Goal: Find specific page/section: Find specific page/section

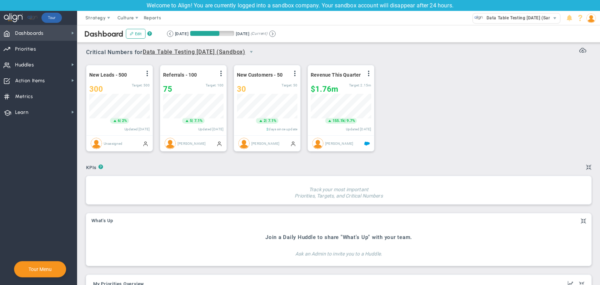
scroll to position [25, 60]
click at [53, 29] on span "Dashboards Dashboards" at bounding box center [38, 33] width 77 height 16
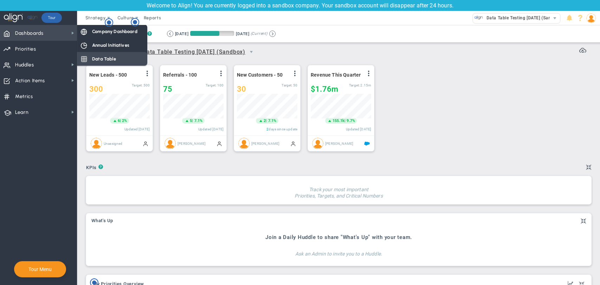
click at [107, 56] on span "Data Table" at bounding box center [104, 59] width 24 height 7
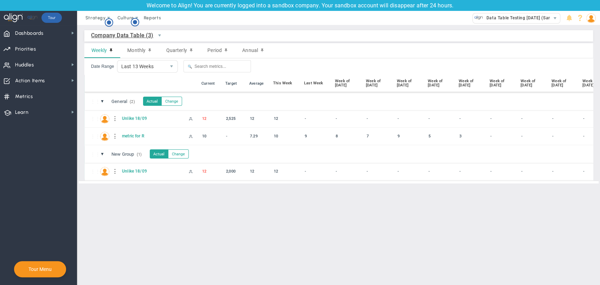
click at [136, 34] on span "Company Data Table (3)" at bounding box center [122, 35] width 63 height 9
click at [255, 135] on div "7.29" at bounding box center [259, 136] width 23 height 8
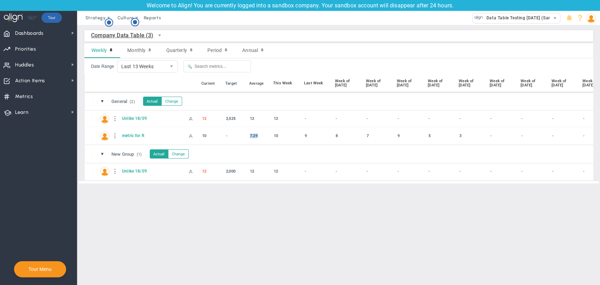
click at [255, 135] on div "7.29" at bounding box center [259, 136] width 23 height 8
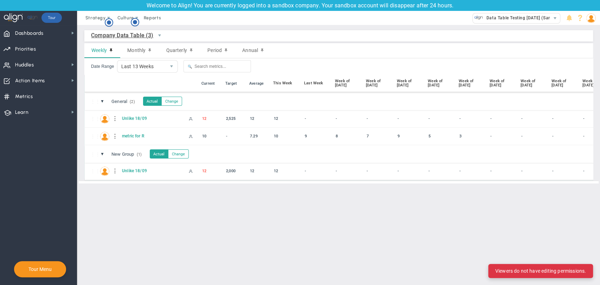
click at [260, 166] on div "⋮⋮ U1 Unlike 18/09 12 12 12 - - - -" at bounding box center [381, 171] width 592 height 18
click at [276, 171] on div "12" at bounding box center [285, 171] width 26 height 8
click at [184, 157] on button "Change" at bounding box center [178, 153] width 21 height 9
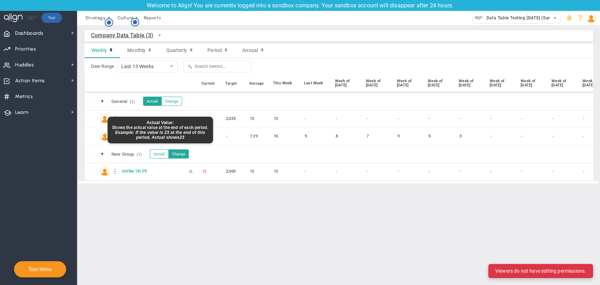
click at [160, 154] on button "Actual" at bounding box center [159, 153] width 19 height 9
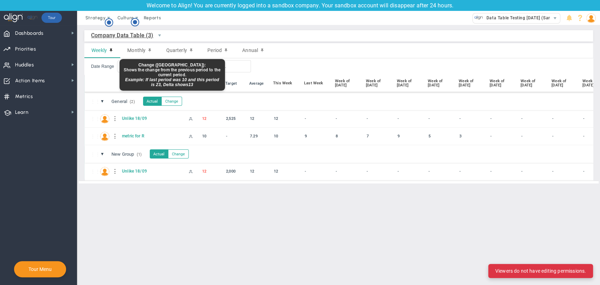
click at [167, 101] on button "Change" at bounding box center [171, 101] width 21 height 9
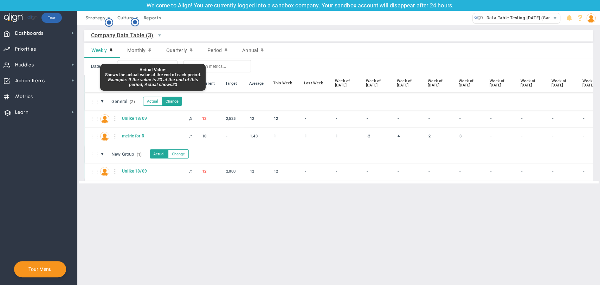
click at [146, 104] on button "Actual" at bounding box center [152, 101] width 19 height 9
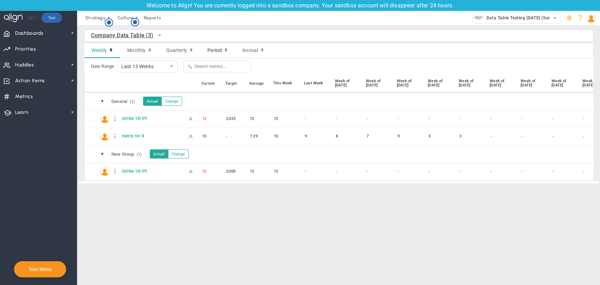
click at [217, 52] on span "Period" at bounding box center [214, 50] width 14 height 6
click at [338, 136] on div "9" at bounding box center [347, 136] width 26 height 8
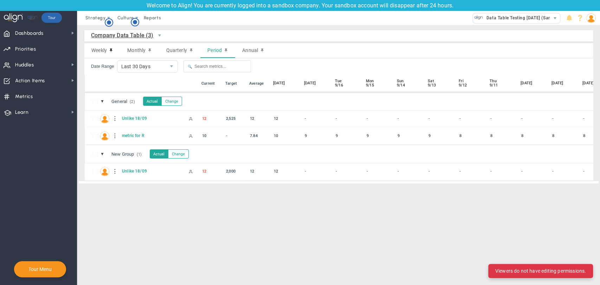
click at [338, 136] on div "9" at bounding box center [347, 136] width 26 height 8
click at [254, 51] on span "Annual" at bounding box center [250, 50] width 16 height 6
click at [300, 135] on div "⋮⋮ MF metric for R" at bounding box center [226, 136] width 283 height 18
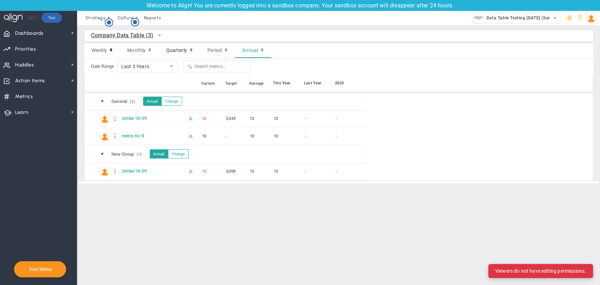
click at [170, 49] on span "Quarterly" at bounding box center [176, 50] width 21 height 6
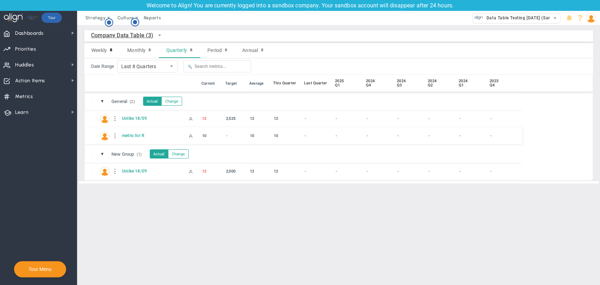
click at [312, 130] on div "⋮⋮ MF metric for R" at bounding box center [303, 136] width 437 height 18
click at [310, 134] on div "-" at bounding box center [316, 136] width 26 height 8
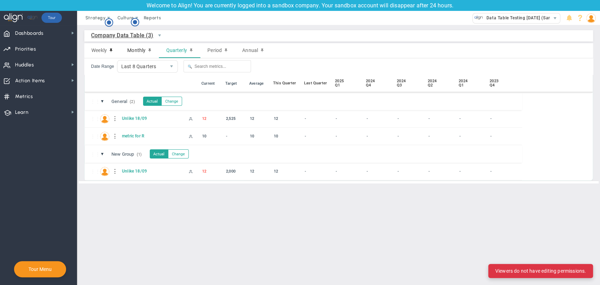
click at [142, 47] on span "Monthly" at bounding box center [136, 50] width 18 height 6
click at [331, 129] on div "⋮⋮ MF metric for R" at bounding box center [365, 136] width 561 height 18
click at [332, 141] on div "⋮⋮ MF metric for R" at bounding box center [365, 136] width 561 height 18
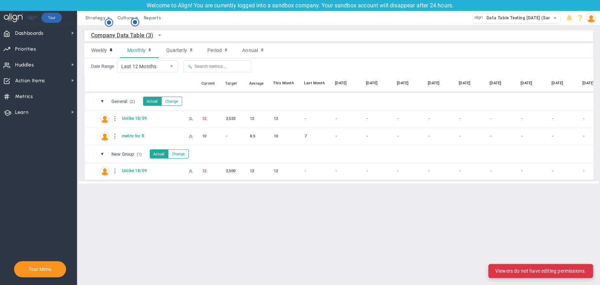
click at [328, 175] on div "-" at bounding box center [316, 171] width 26 height 8
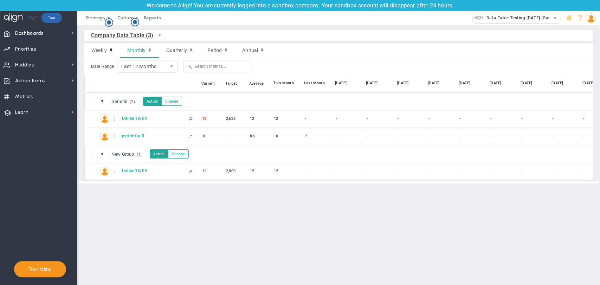
drag, startPoint x: 310, startPoint y: 178, endPoint x: 304, endPoint y: 174, distance: 7.6
click at [310, 178] on div "⋮⋮ U1 Unlike 18/09 12 12 12 - - - -" at bounding box center [365, 171] width 561 height 18
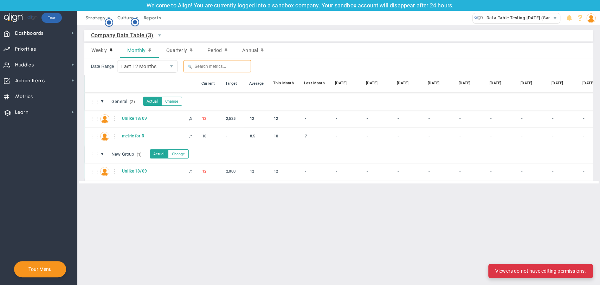
click at [211, 65] on input "text" at bounding box center [218, 66] width 68 height 12
type input "r"
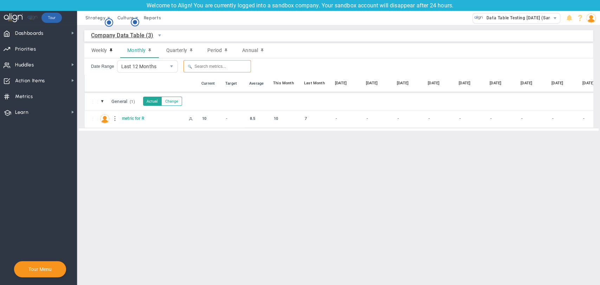
type input "\"
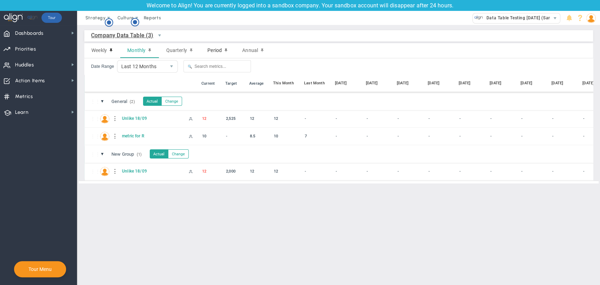
click at [216, 45] on div "Period" at bounding box center [217, 50] width 35 height 15
click at [182, 53] on span "Quarterly" at bounding box center [176, 50] width 21 height 6
click at [249, 53] on span "Annual" at bounding box center [250, 50] width 16 height 6
click at [136, 51] on span "Monthly" at bounding box center [136, 50] width 18 height 6
click at [596, 16] on span at bounding box center [591, 18] width 11 height 14
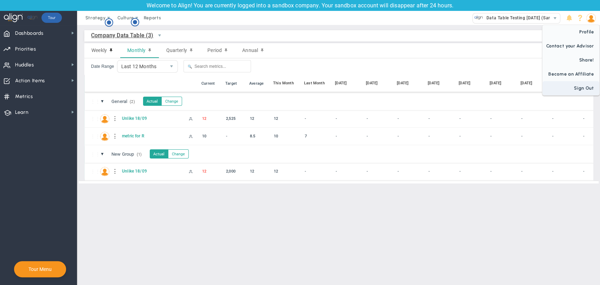
click at [569, 85] on span "Sign Out" at bounding box center [571, 88] width 57 height 14
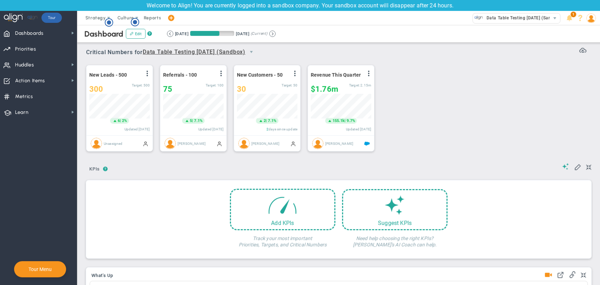
scroll to position [25, 60]
click at [172, 18] on span at bounding box center [171, 17] width 6 height 9
click at [45, 33] on span "Dashboards Dashboards" at bounding box center [38, 33] width 77 height 16
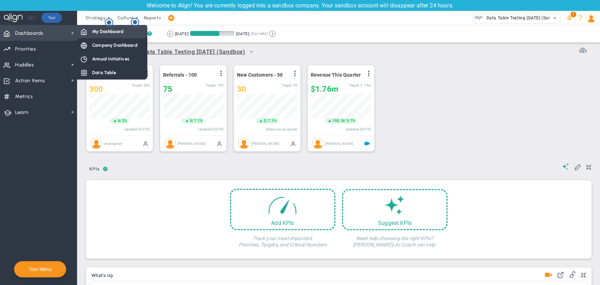
click at [98, 33] on span "My Dashboard" at bounding box center [107, 31] width 31 height 7
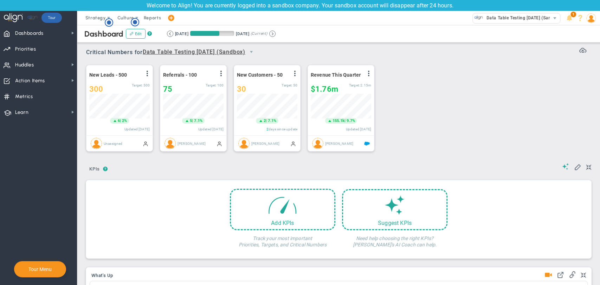
click at [593, 19] on img at bounding box center [591, 17] width 9 height 9
click at [565, 90] on span "Sign Out" at bounding box center [565, 88] width 57 height 14
